Goal: Information Seeking & Learning: Learn about a topic

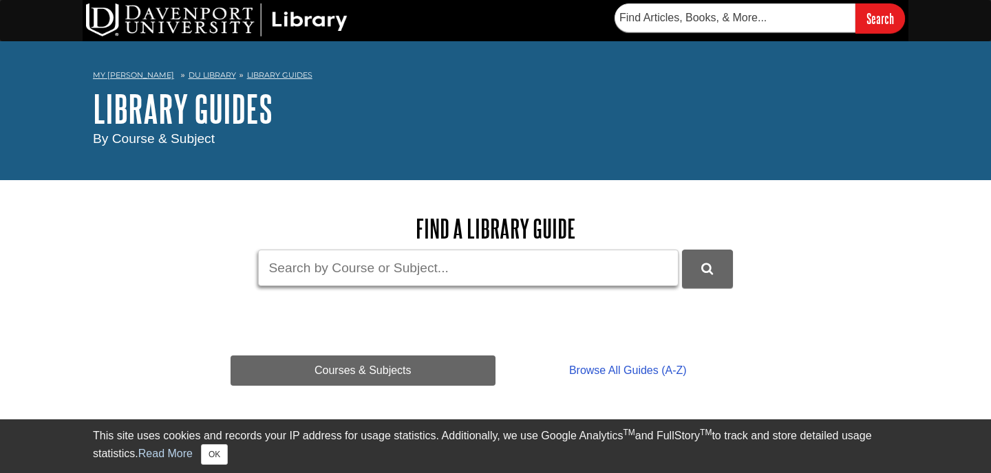
click at [360, 254] on input "Guide Search Terms" at bounding box center [468, 268] width 421 height 36
type input "Management Fondations"
click at [682, 250] on button "DU Library Guides Search" at bounding box center [707, 269] width 51 height 38
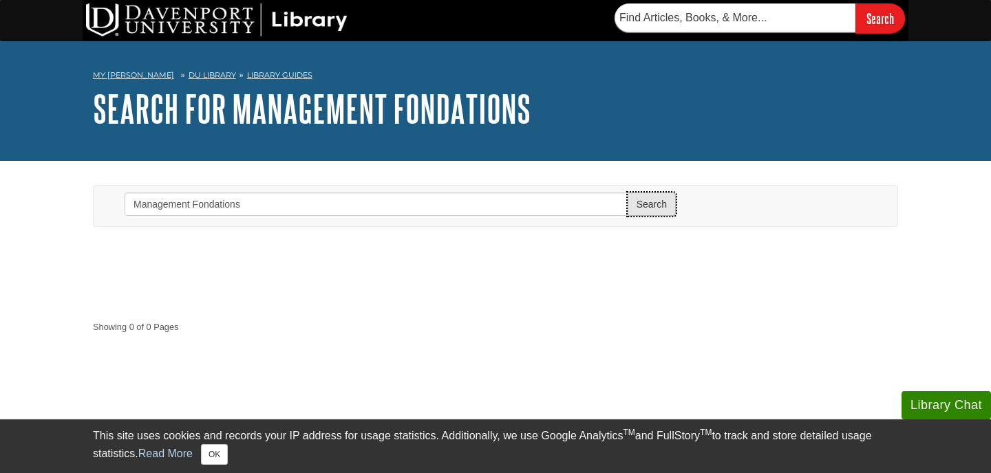
click at [648, 205] on button "Search" at bounding box center [652, 204] width 48 height 23
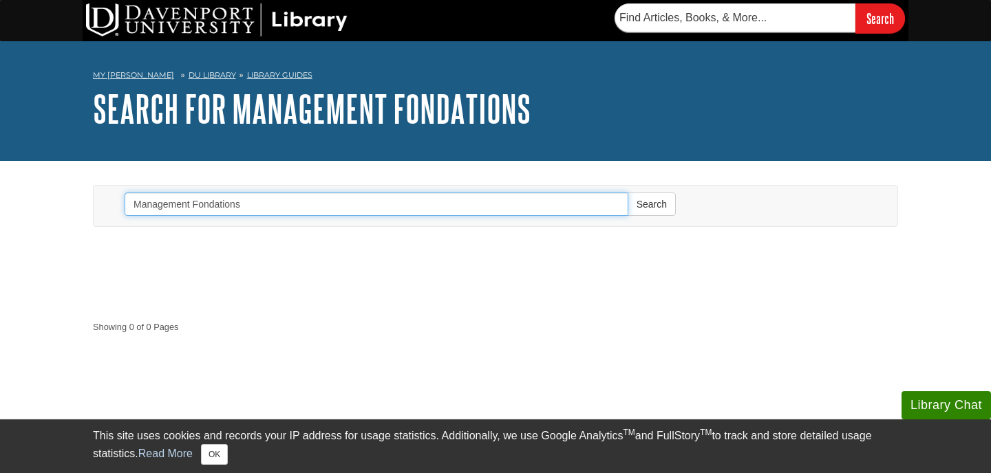
click at [426, 193] on input "Management Fondations" at bounding box center [377, 204] width 504 height 23
click at [395, 213] on input "Management Fondations" at bounding box center [377, 204] width 504 height 23
type input "Management"
click at [628, 193] on button "Search" at bounding box center [652, 204] width 48 height 23
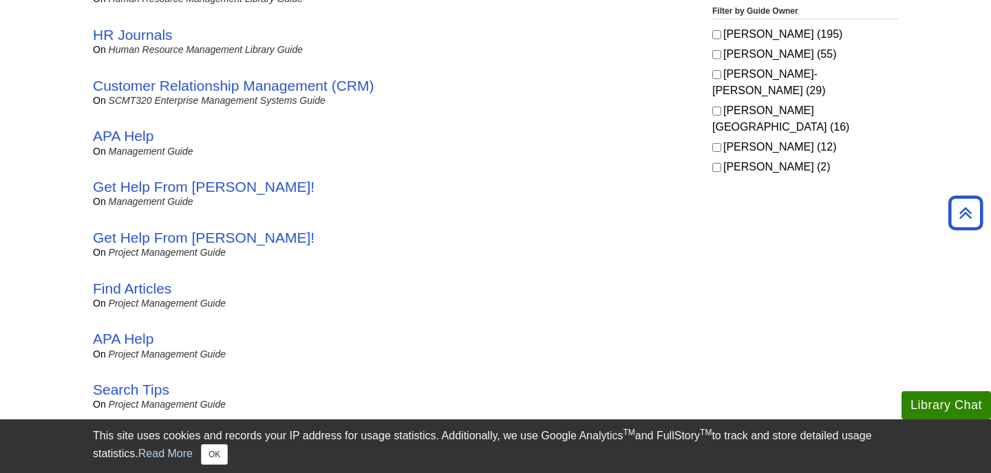
scroll to position [1091, 0]
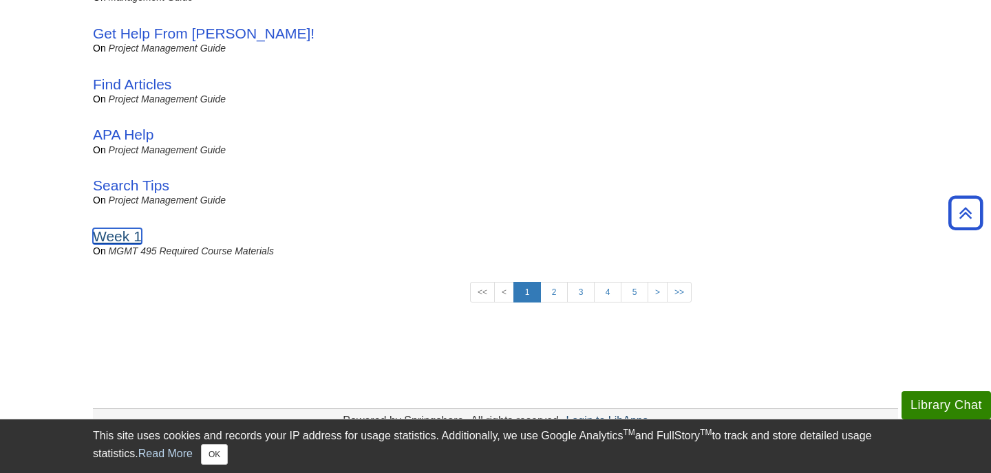
click at [137, 244] on link "Week 1" at bounding box center [117, 236] width 49 height 16
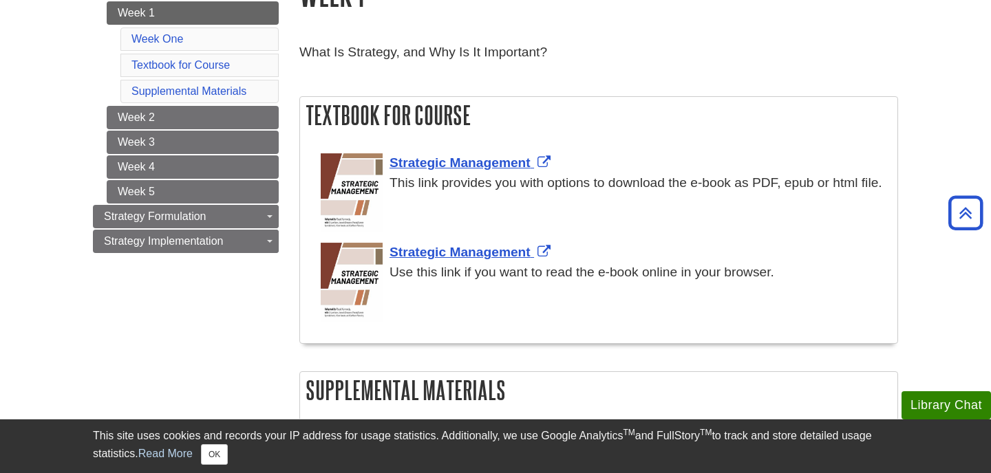
scroll to position [167, 0]
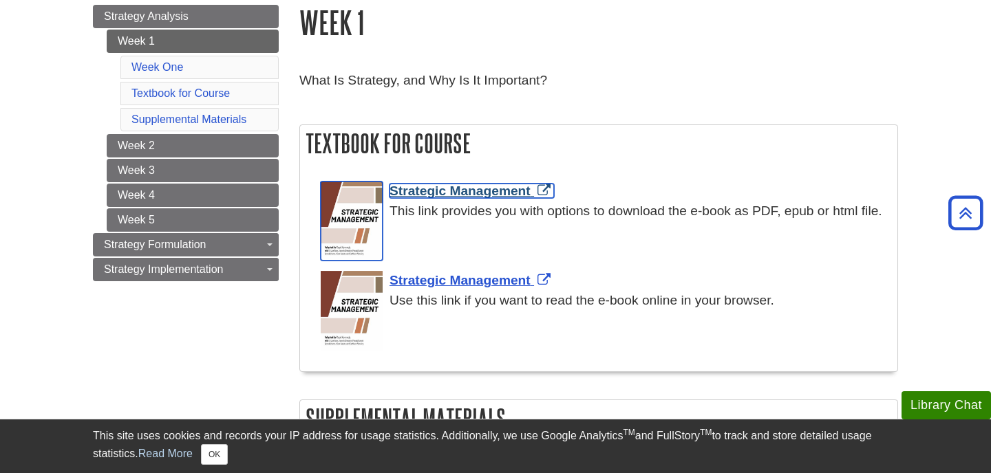
click at [458, 195] on span "Strategic Management" at bounding box center [460, 191] width 141 height 14
